Goal: Task Accomplishment & Management: Use online tool/utility

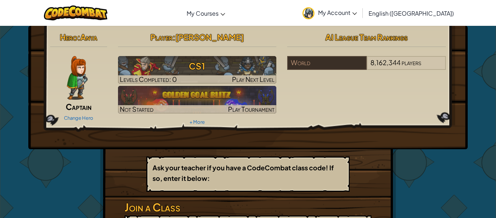
click at [157, 158] on div "Ask your teacher if you have a CodeCombat class code! If so, enter it below:" at bounding box center [247, 173] width 203 height 35
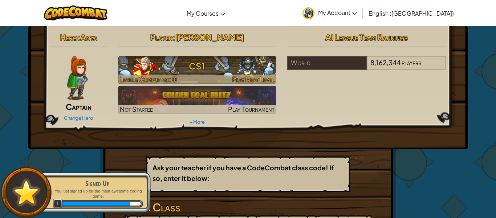
click at [214, 61] on h3 "CS1" at bounding box center [197, 66] width 159 height 16
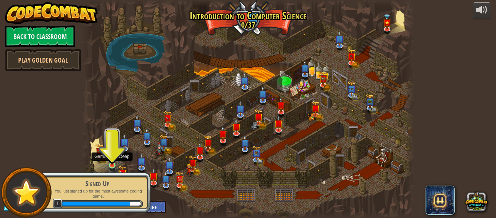
click at [113, 163] on img at bounding box center [112, 156] width 8 height 17
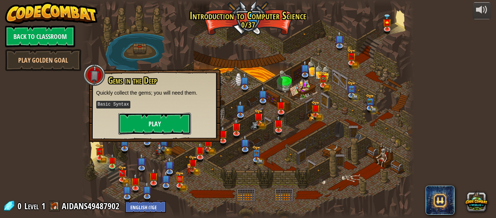
click at [156, 124] on button "Play" at bounding box center [154, 124] width 73 height 22
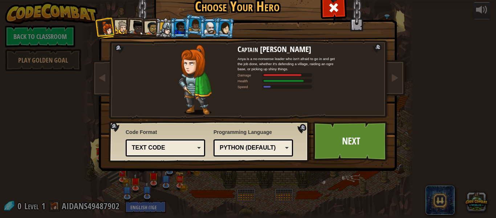
click at [123, 27] on div at bounding box center [122, 27] width 13 height 13
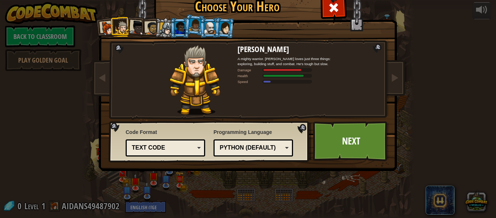
click at [107, 27] on div at bounding box center [107, 28] width 15 height 15
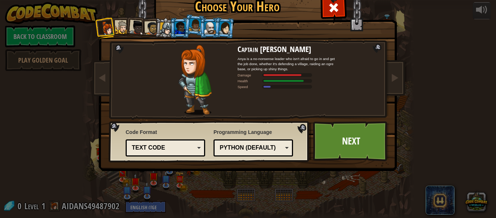
click at [125, 28] on div at bounding box center [122, 27] width 13 height 13
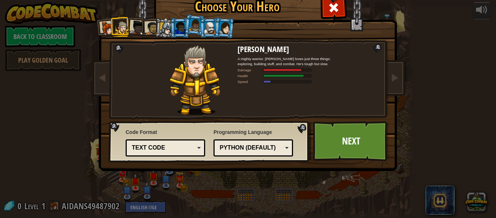
click at [134, 27] on div at bounding box center [137, 27] width 15 height 15
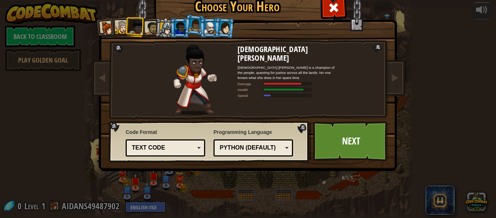
click at [154, 24] on div at bounding box center [151, 27] width 13 height 13
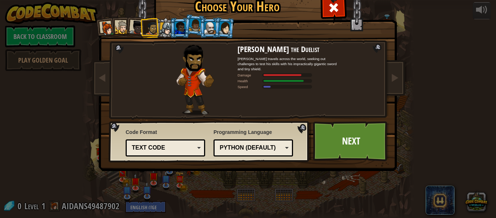
click at [165, 25] on div at bounding box center [166, 28] width 12 height 12
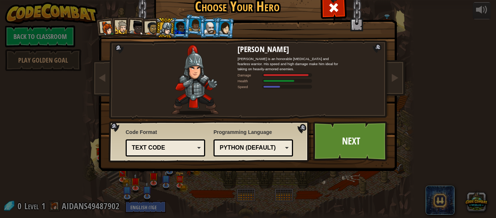
click at [184, 24] on div at bounding box center [180, 28] width 11 height 12
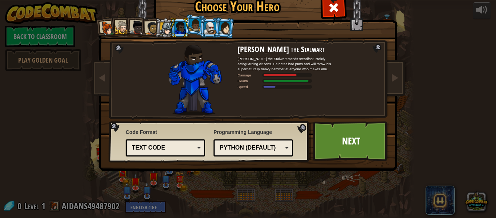
click at [194, 21] on div at bounding box center [195, 25] width 12 height 13
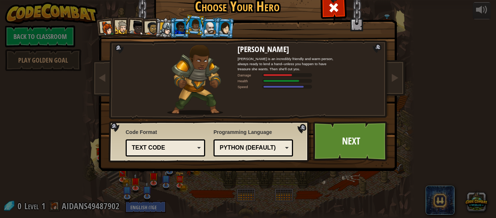
click at [210, 24] on div at bounding box center [210, 28] width 11 height 12
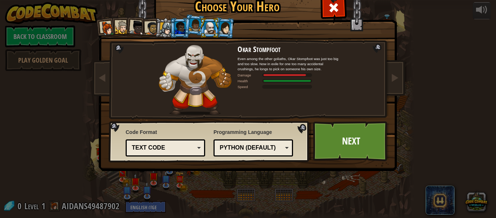
click at [225, 26] on div at bounding box center [225, 27] width 12 height 12
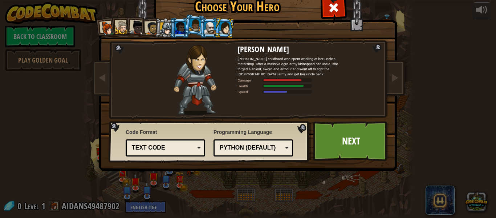
click at [167, 29] on div at bounding box center [166, 28] width 12 height 12
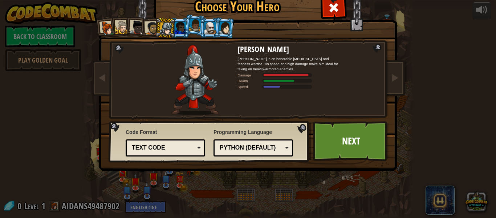
click at [211, 25] on div at bounding box center [210, 28] width 11 height 12
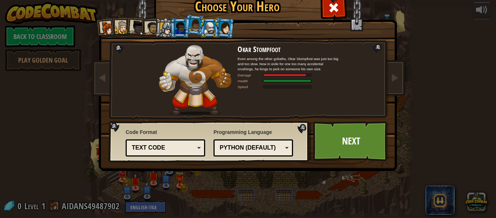
click at [170, 29] on li at bounding box center [180, 28] width 20 height 20
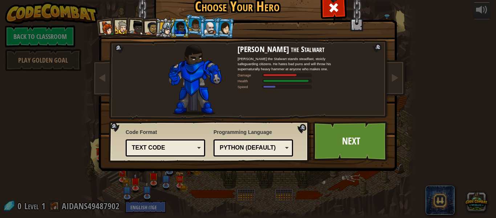
click at [200, 143] on div "Text code" at bounding box center [165, 147] width 70 height 11
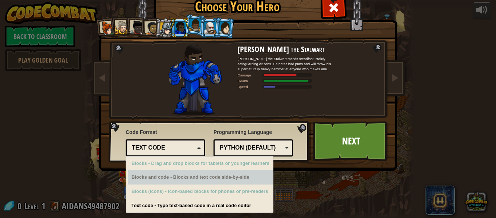
click at [280, 135] on span "Programming Language" at bounding box center [254, 131] width 80 height 7
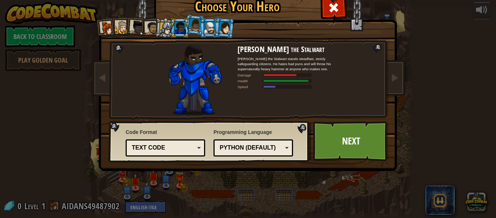
click at [284, 150] on div "Python (Default)" at bounding box center [253, 147] width 70 height 11
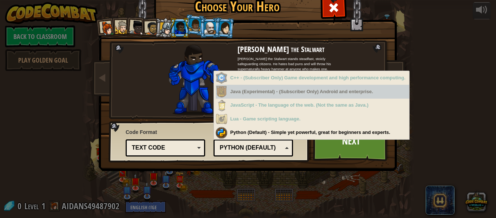
click at [192, 108] on img at bounding box center [195, 80] width 53 height 70
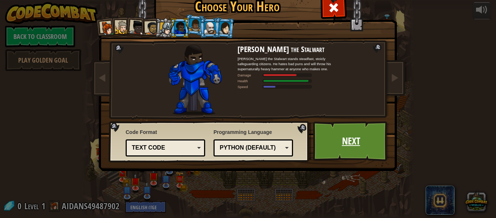
click at [357, 142] on link "Next" at bounding box center [351, 141] width 76 height 40
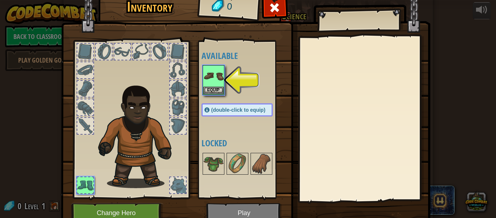
click at [81, 121] on div at bounding box center [85, 126] width 16 height 16
click at [218, 89] on button "Equip" at bounding box center [213, 90] width 20 height 8
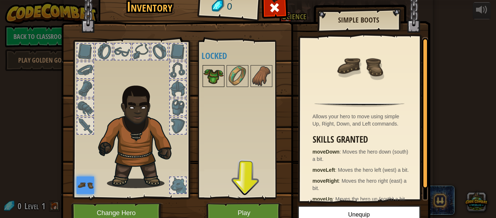
click at [213, 75] on img at bounding box center [213, 76] width 20 height 20
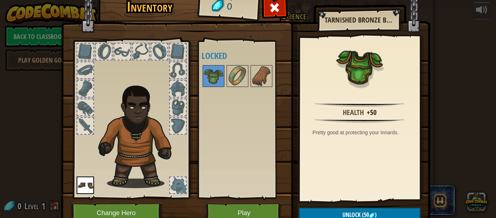
click at [181, 96] on div at bounding box center [178, 89] width 16 height 16
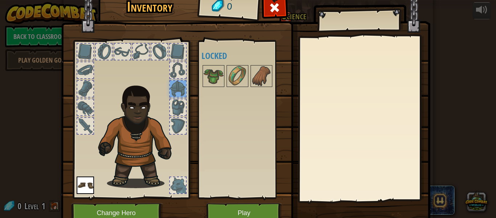
click at [185, 126] on div at bounding box center [178, 126] width 16 height 16
click at [184, 175] on img at bounding box center [140, 134] width 90 height 106
click at [181, 186] on div at bounding box center [178, 185] width 16 height 16
click at [224, 205] on button "Play" at bounding box center [244, 213] width 76 height 20
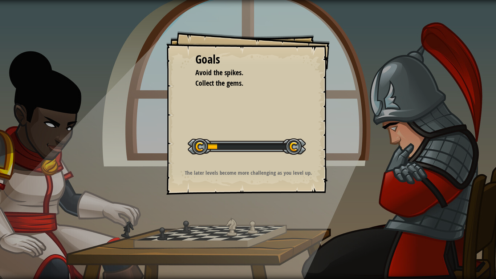
click at [225, 147] on div at bounding box center [247, 146] width 118 height 16
click at [200, 148] on div at bounding box center [247, 146] width 118 height 16
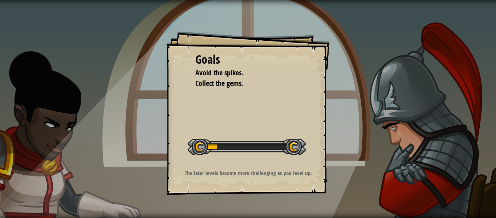
click at [238, 32] on div "Goals Avoid the spikes. Collect the gems. Start Level Error loading from server…" at bounding box center [248, 113] width 164 height 164
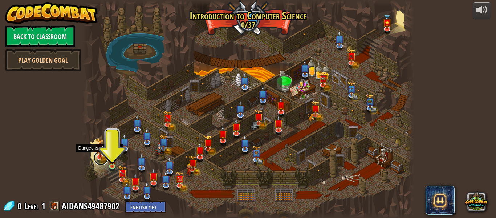
click at [101, 159] on link at bounding box center [101, 157] width 15 height 15
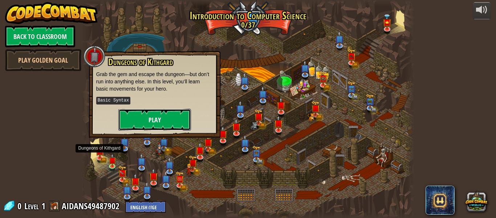
click at [156, 126] on button "Play" at bounding box center [154, 120] width 73 height 22
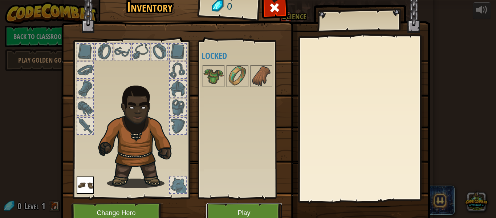
click at [253, 208] on button "Play" at bounding box center [244, 213] width 76 height 20
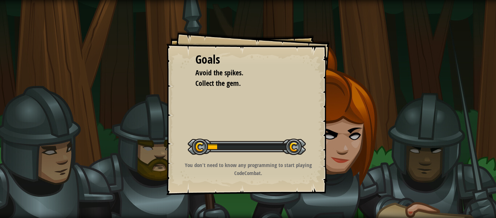
click at [214, 129] on div "Goals Avoid the spikes. Collect the gem. Start Level Error loading from server.…" at bounding box center [248, 113] width 164 height 164
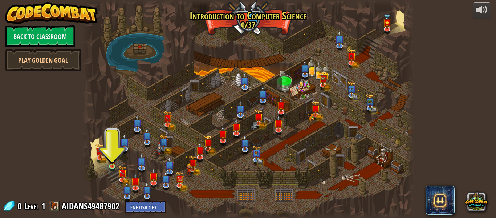
click at [136, 50] on div at bounding box center [248, 109] width 333 height 218
click at [283, 89] on div at bounding box center [248, 109] width 333 height 218
click at [238, 197] on div at bounding box center [248, 109] width 333 height 218
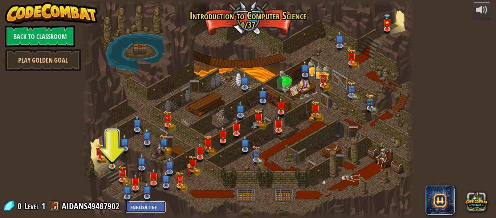
click at [151, 210] on select "English ([GEOGRAPHIC_DATA]) English ([GEOGRAPHIC_DATA]) 简体中文 繁體中文 русский españ…" at bounding box center [145, 207] width 41 height 12
click at [156, 207] on select "English ([GEOGRAPHIC_DATA]) English ([GEOGRAPHIC_DATA]) 简体中文 繁體中文 русский españ…" at bounding box center [145, 207] width 41 height 12
click at [137, 178] on img at bounding box center [135, 177] width 9 height 20
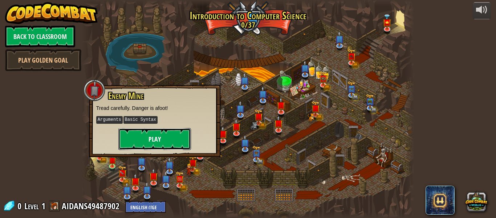
click at [172, 143] on button "Play" at bounding box center [154, 139] width 73 height 22
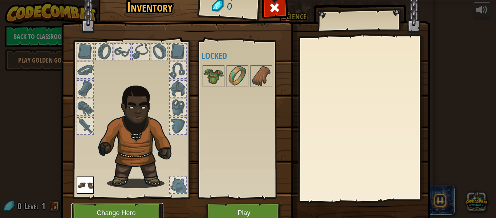
click at [151, 212] on button "Change Hero" at bounding box center [117, 213] width 92 height 20
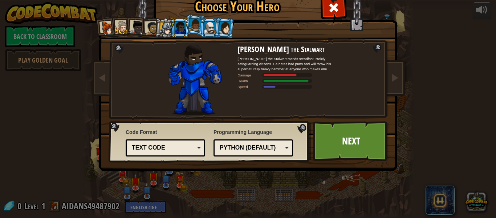
click at [164, 26] on div at bounding box center [166, 28] width 12 height 12
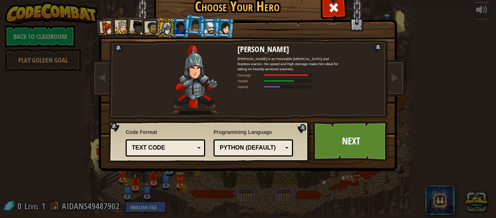
click at [213, 23] on div at bounding box center [210, 28] width 11 height 12
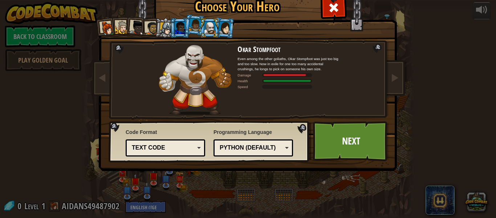
click at [158, 30] on li at bounding box center [165, 27] width 21 height 21
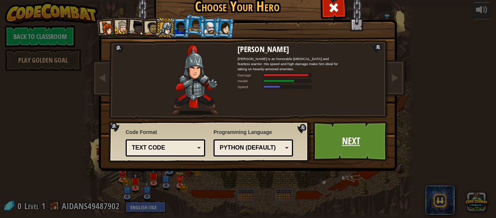
click at [332, 132] on link "Next" at bounding box center [351, 141] width 76 height 40
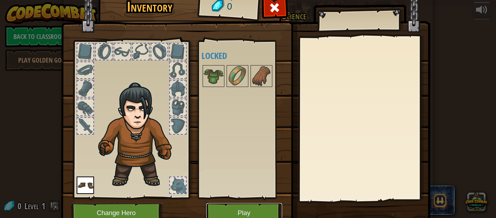
click at [249, 206] on button "Play" at bounding box center [244, 213] width 76 height 20
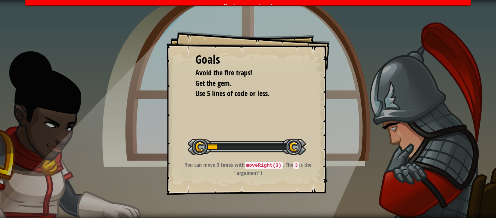
click at [260, 184] on div "Goals Avoid the fire traps! Get the gem. Use 5 lines of code or less. Start Lev…" at bounding box center [248, 113] width 164 height 164
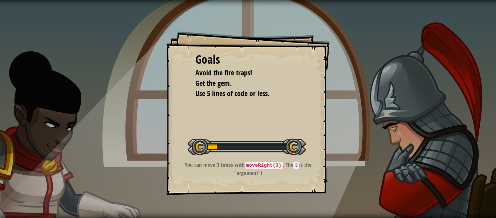
click at [260, 184] on div "Goals Avoid the fire traps! Get the gem. Use 5 lines of code or less. Start Lev…" at bounding box center [248, 113] width 164 height 164
click at [251, 151] on div at bounding box center [247, 146] width 118 height 16
drag, startPoint x: 245, startPoint y: 164, endPoint x: 267, endPoint y: 164, distance: 22.5
click at [267, 164] on code "moveRight(3)" at bounding box center [264, 165] width 38 height 7
